Goal: Obtain resource: Download file/media

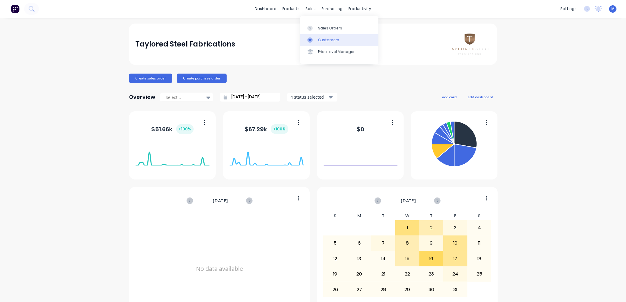
click at [320, 38] on div "Customers" at bounding box center [328, 39] width 21 height 5
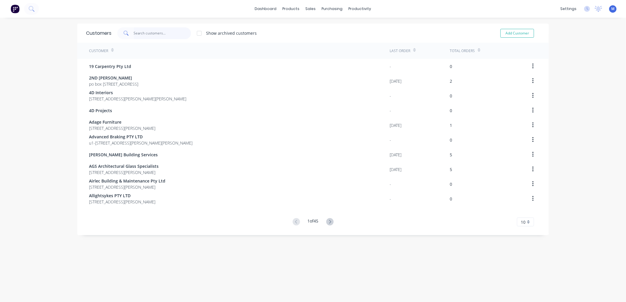
click at [166, 32] on input "text" at bounding box center [162, 33] width 57 height 12
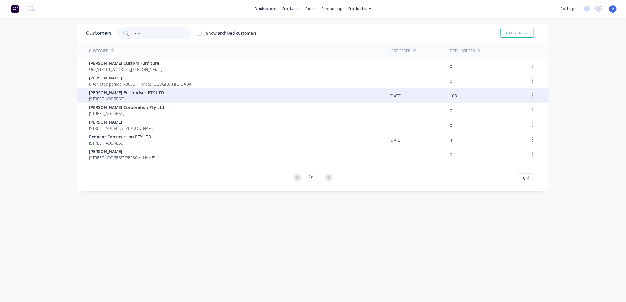
type input "jam"
click at [111, 92] on span "[PERSON_NAME] Enterprises PTY LTD" at bounding box center [126, 93] width 75 height 6
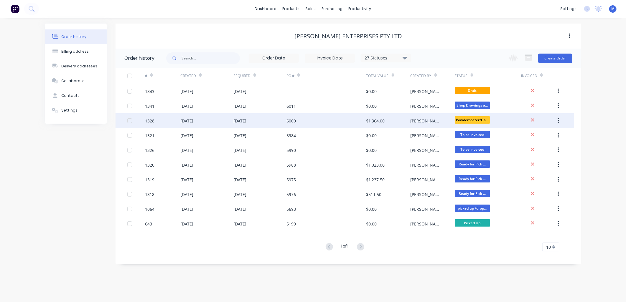
click at [159, 121] on div "1328" at bounding box center [162, 120] width 35 height 15
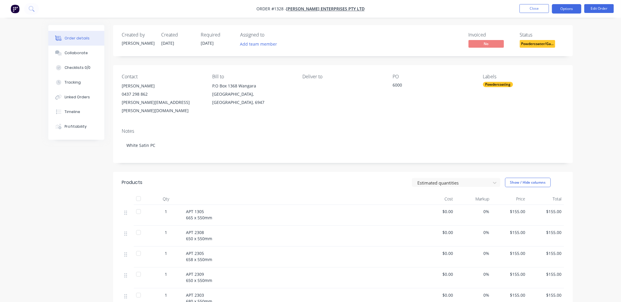
click at [565, 9] on button "Options" at bounding box center [566, 8] width 29 height 9
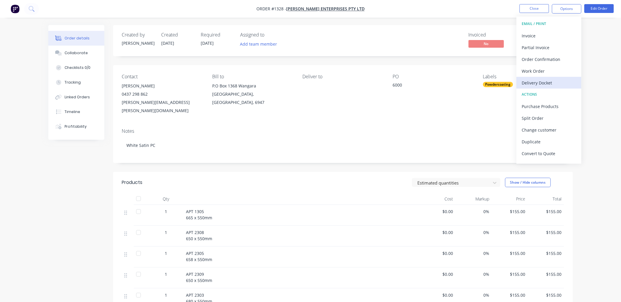
click at [549, 81] on div "Delivery Docket" at bounding box center [549, 83] width 54 height 9
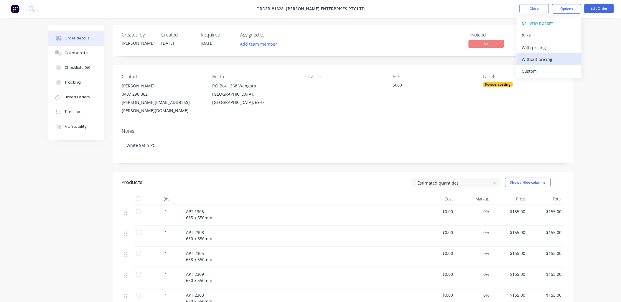
click at [539, 60] on div "Without pricing" at bounding box center [549, 59] width 54 height 9
